Goal: Navigation & Orientation: Understand site structure

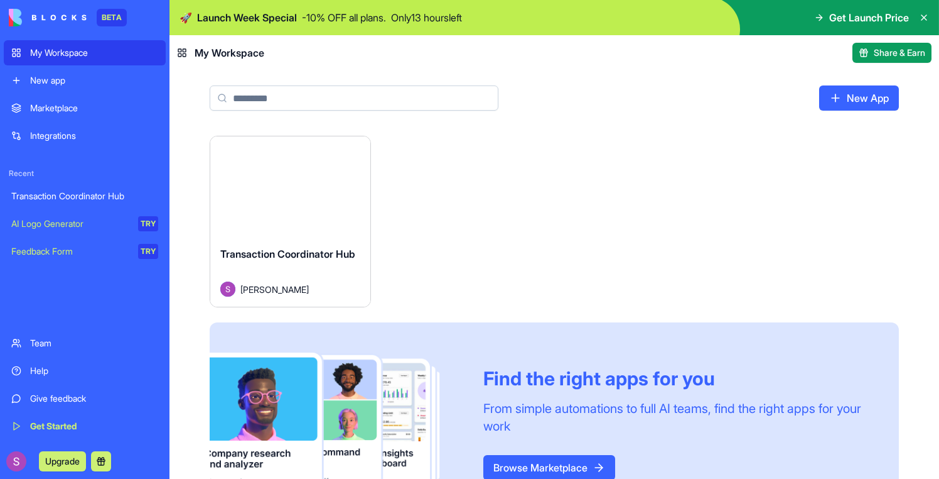
click at [283, 202] on div "Launch" at bounding box center [290, 186] width 160 height 100
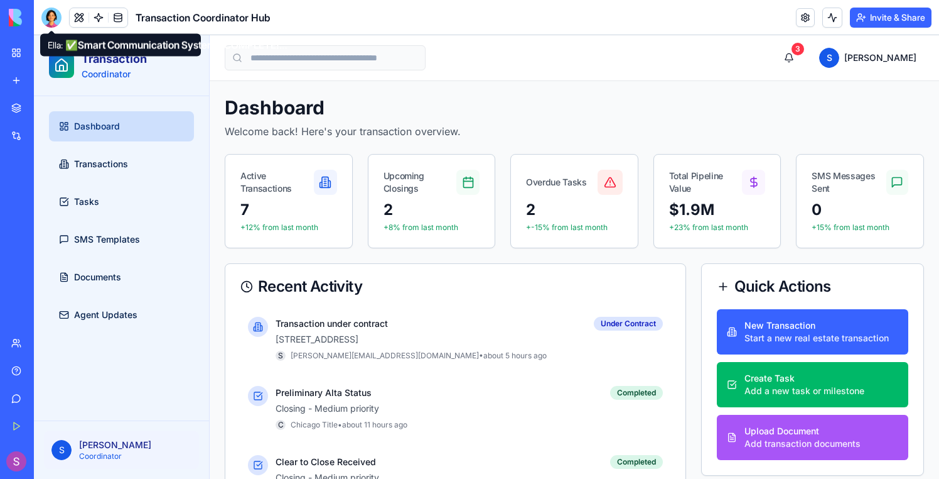
click at [51, 19] on div at bounding box center [51, 18] width 20 height 20
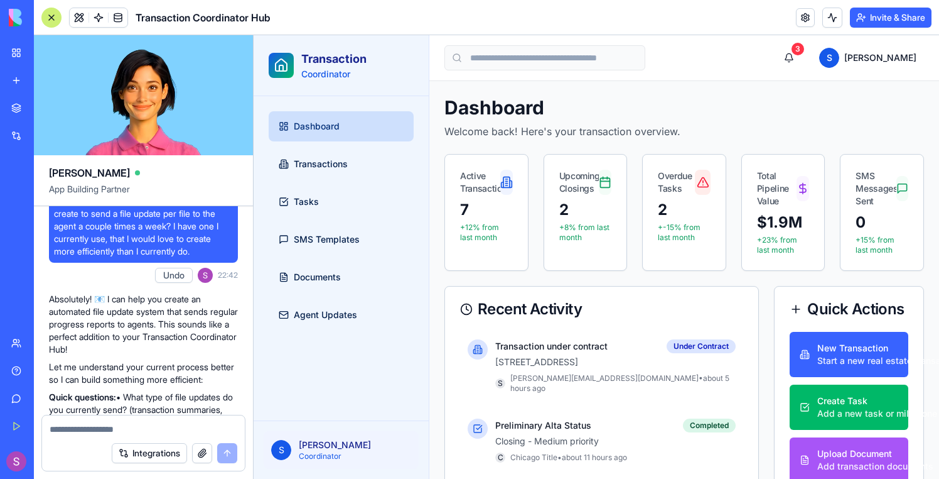
scroll to position [1136, 0]
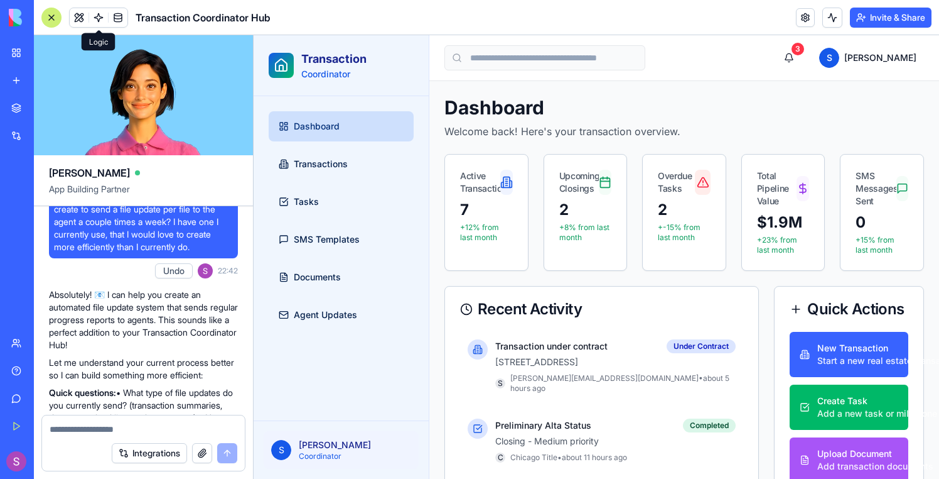
click at [98, 22] on link at bounding box center [98, 17] width 19 height 19
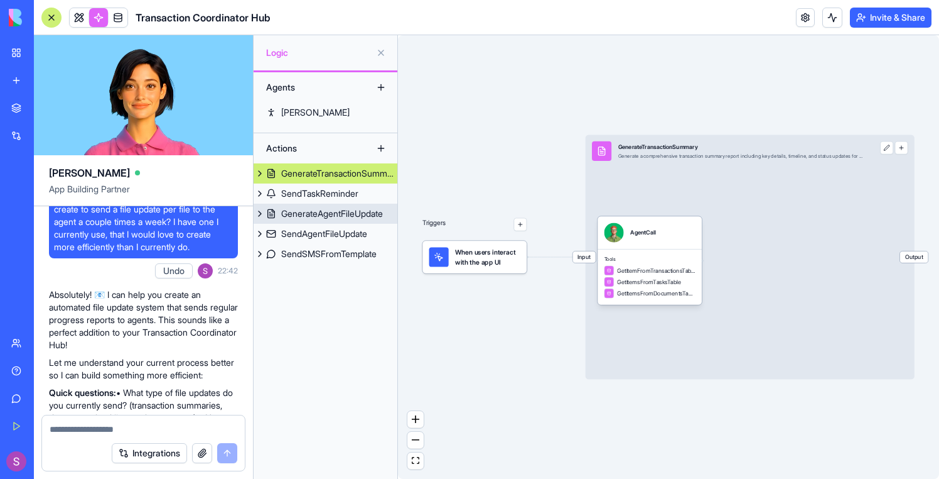
click at [303, 220] on link "GenerateAgentFileUpdate" at bounding box center [326, 213] width 144 height 20
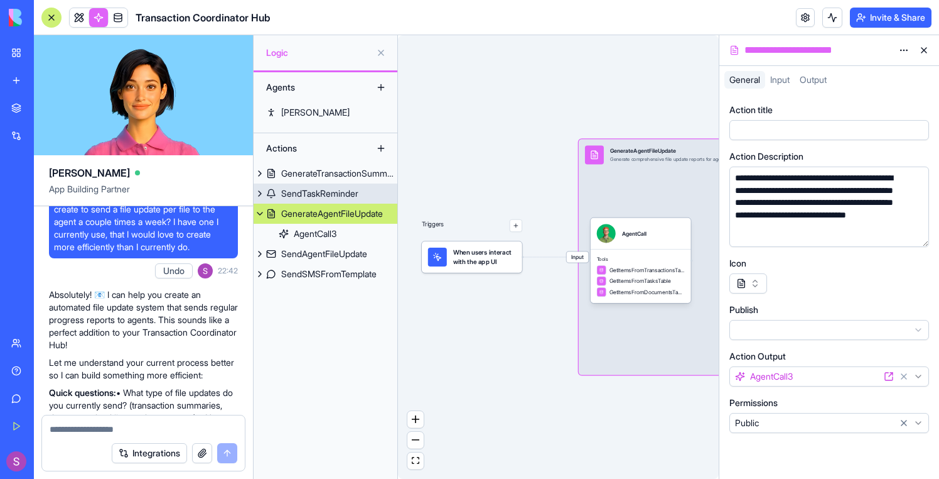
click at [298, 197] on div "SendTaskReminder" at bounding box center [319, 193] width 77 height 13
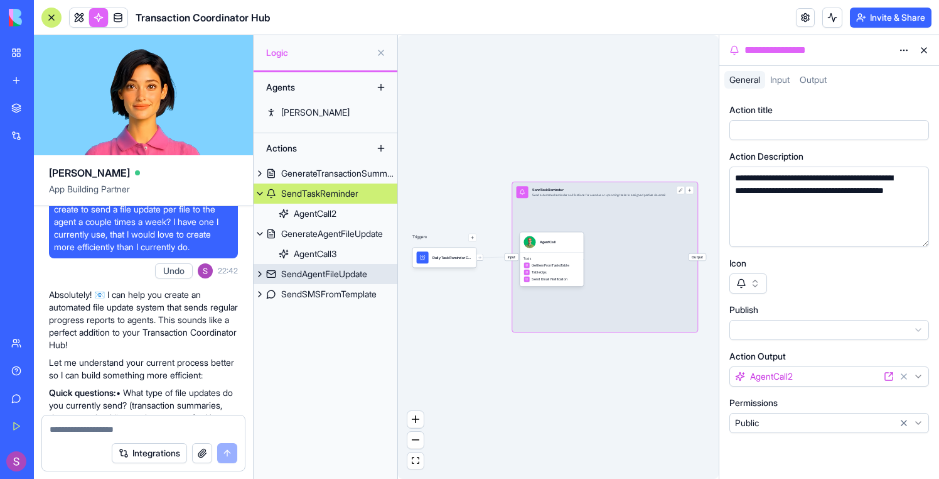
click at [305, 266] on link "SendAgentFileUpdate" at bounding box center [326, 274] width 144 height 20
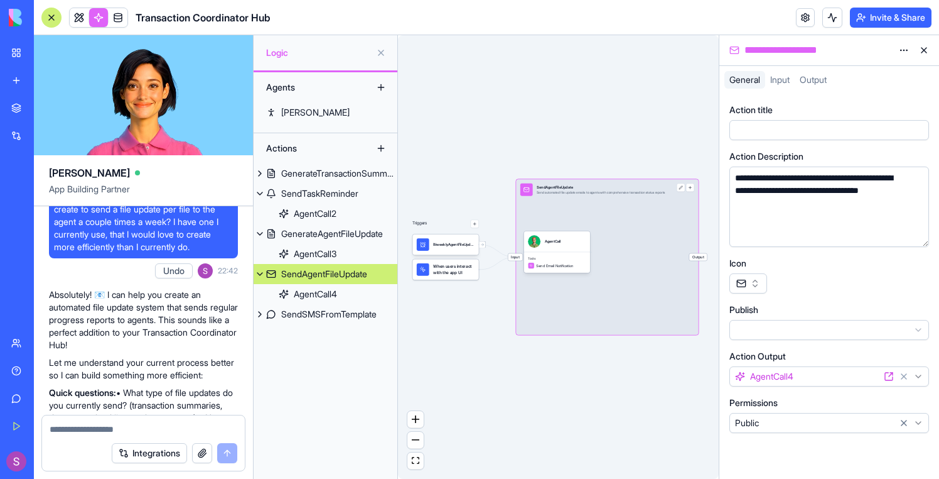
click at [323, 330] on div "Agents Ryan Actions GenerateTransactionSummary SendTaskReminder AgentCall2 Gene…" at bounding box center [326, 275] width 144 height 406
click at [323, 314] on div "SendSMSFromTemplate" at bounding box center [328, 314] width 95 height 13
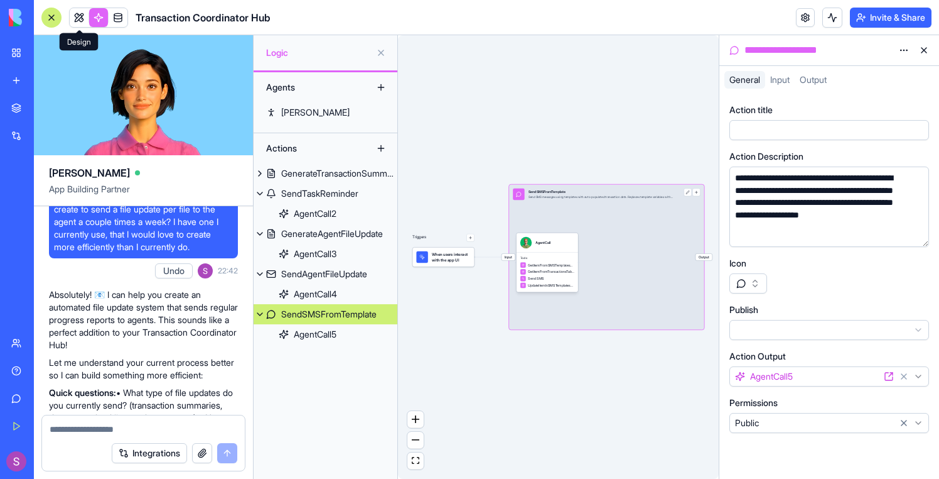
click at [82, 20] on link at bounding box center [79, 17] width 19 height 19
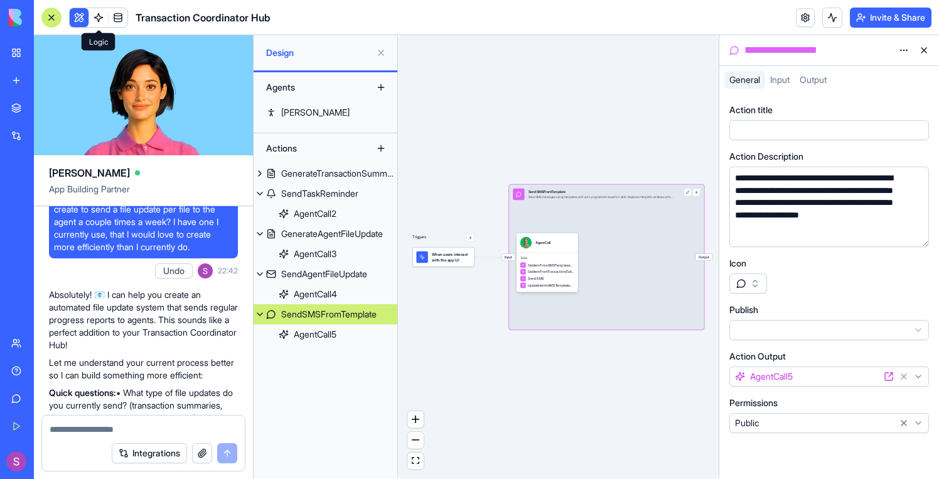
click at [82, 20] on button at bounding box center [79, 17] width 19 height 19
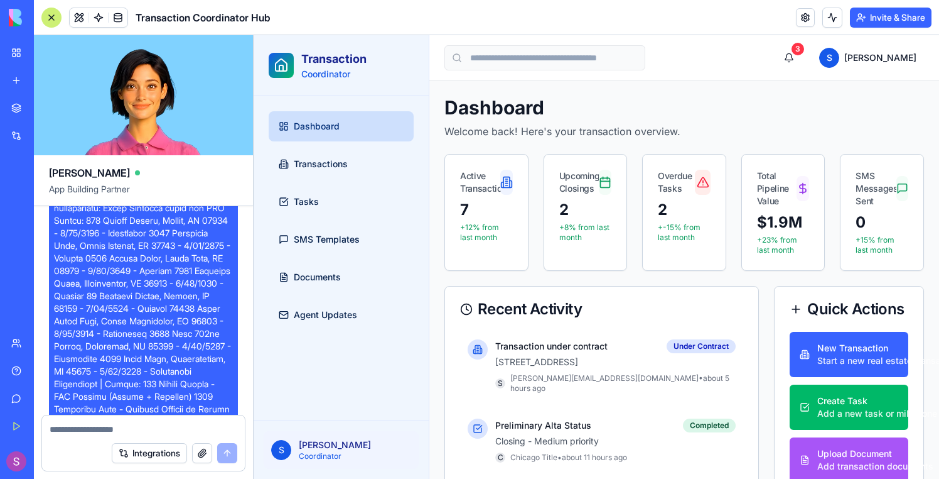
scroll to position [2015, 0]
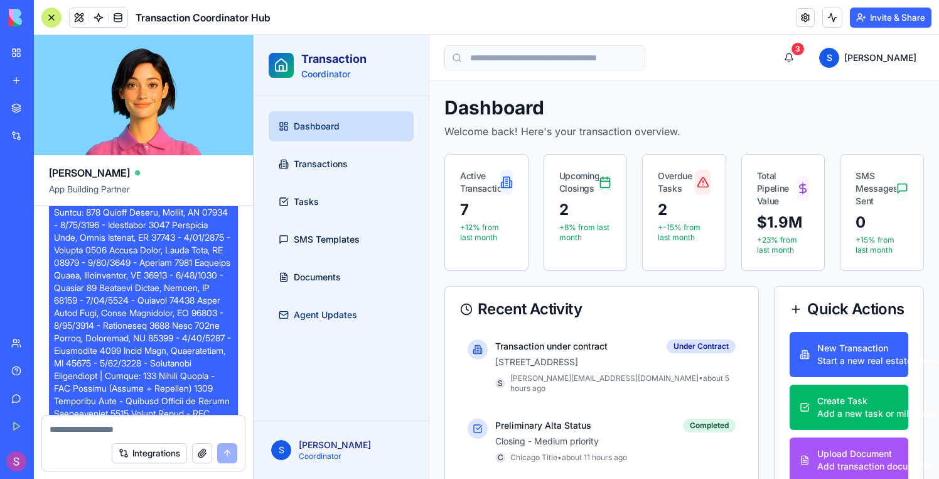
click at [322, 314] on span "Agent Updates" at bounding box center [325, 314] width 63 height 13
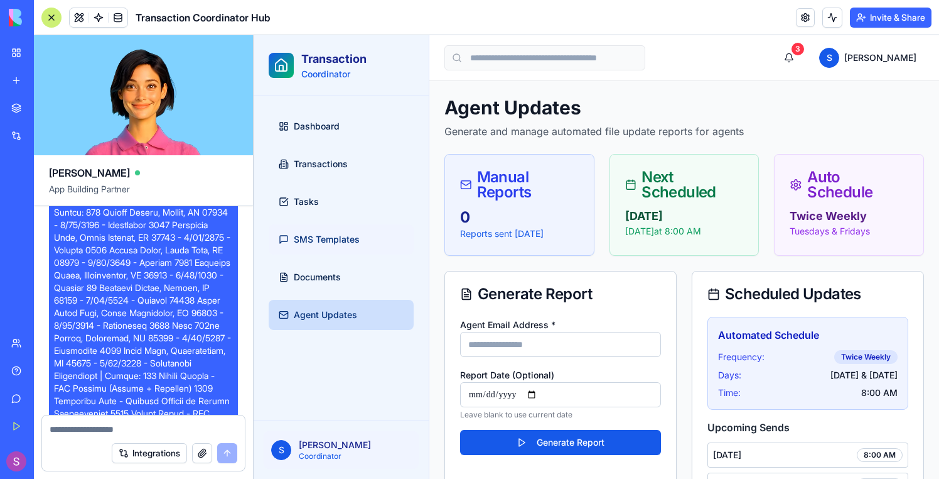
click at [355, 251] on link "SMS Templates" at bounding box center [341, 239] width 145 height 30
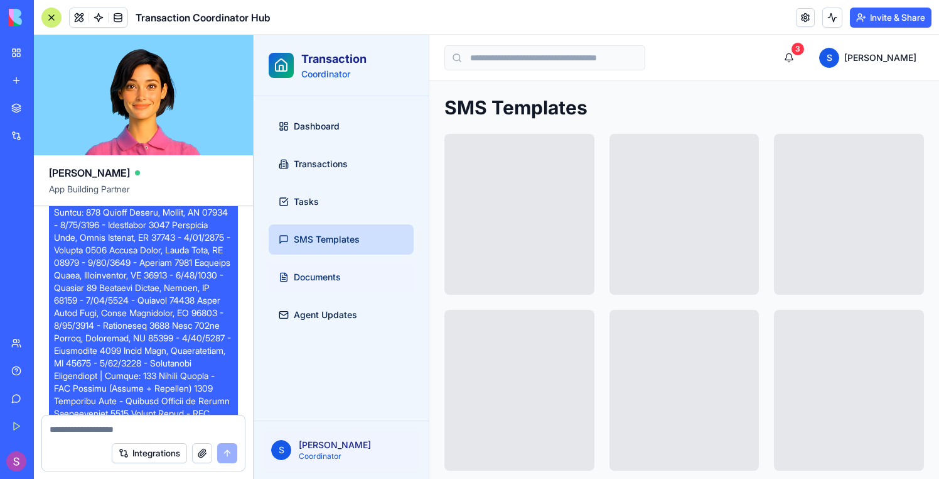
click at [353, 271] on link "Documents" at bounding box center [341, 277] width 145 height 30
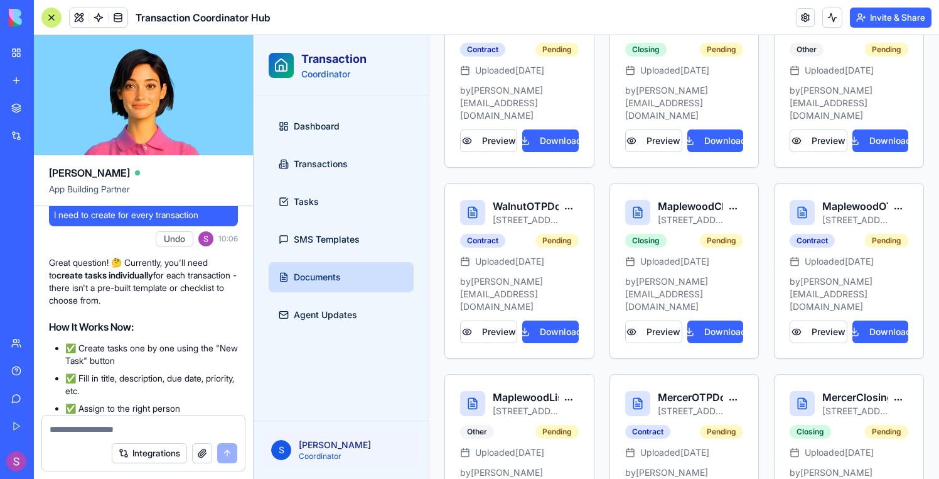
scroll to position [6127, 0]
